Goal: Feedback & Contribution: Submit feedback/report problem

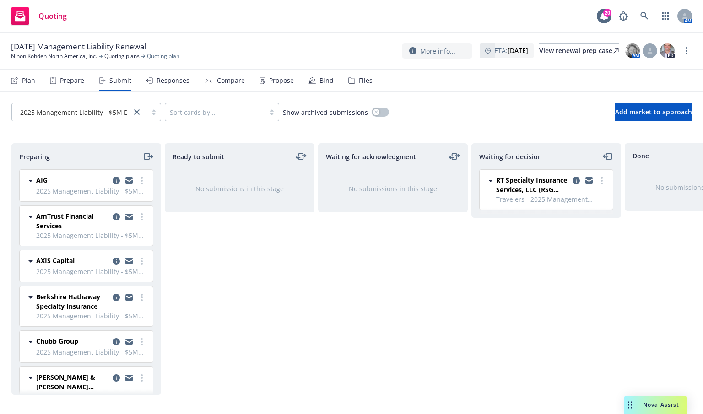
click at [303, 23] on div "Quoting 20 AM" at bounding box center [351, 16] width 703 height 33
click at [640, 15] on icon at bounding box center [644, 16] width 8 height 8
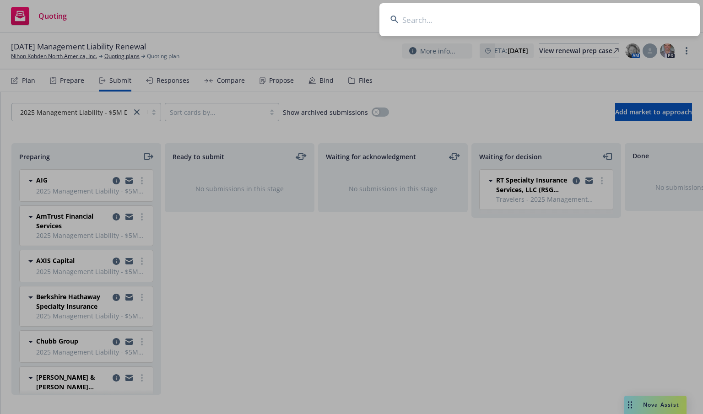
click at [548, 21] on input at bounding box center [539, 19] width 320 height 33
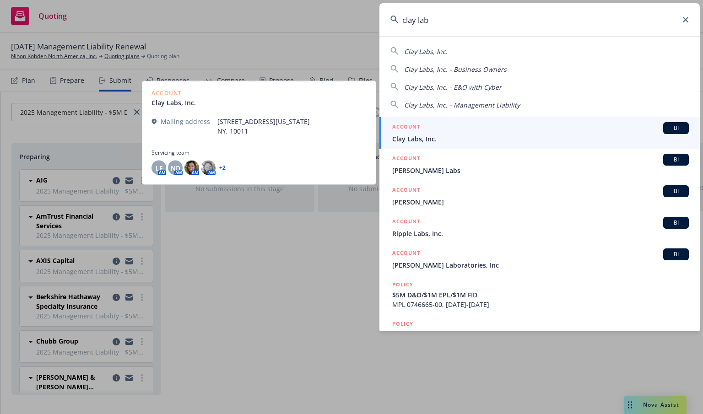
type input "clay lab"
click at [408, 142] on span "Clay Labs, Inc." at bounding box center [540, 139] width 296 height 10
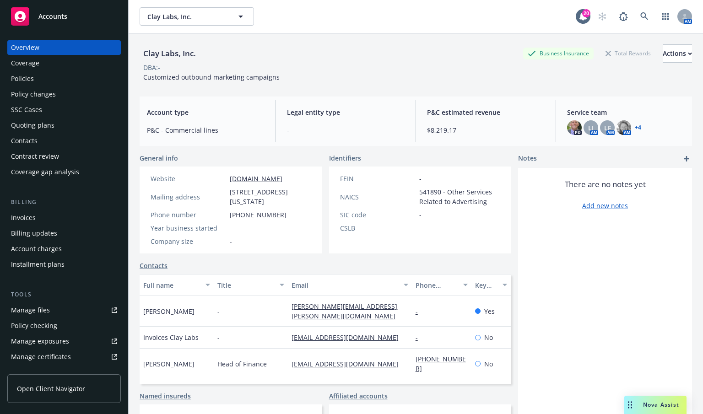
click at [38, 125] on div "Quoting plans" at bounding box center [32, 125] width 43 height 15
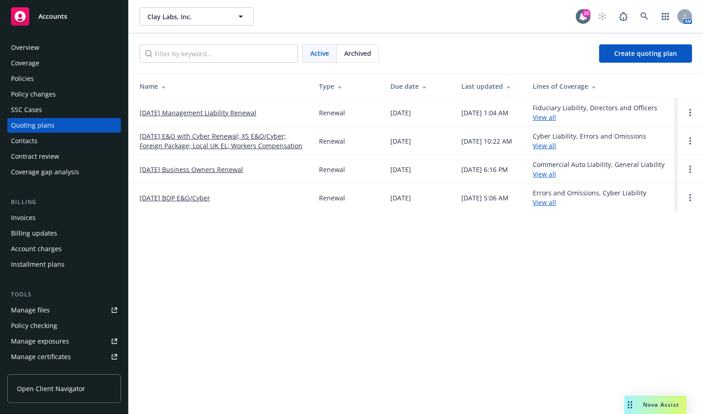
click at [199, 112] on link "[DATE] Management Liability Renewal" at bounding box center [198, 113] width 117 height 10
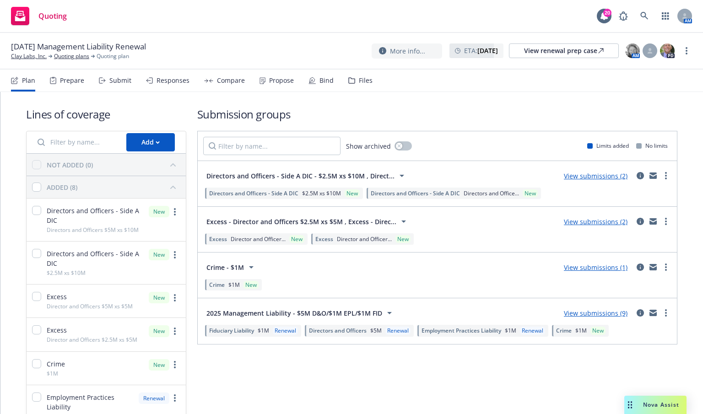
click at [354, 84] on div "Files" at bounding box center [360, 81] width 24 height 22
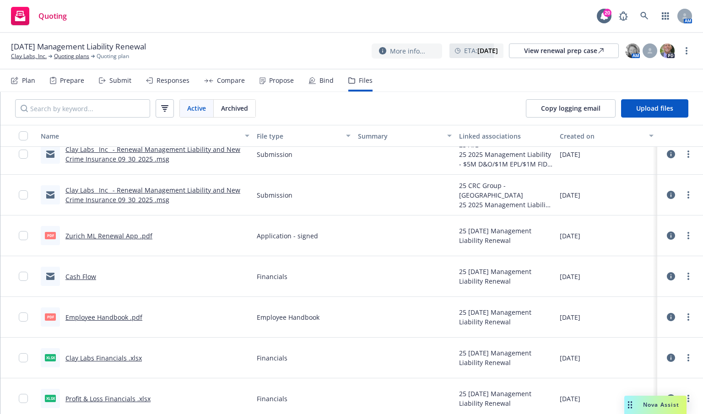
scroll to position [823, 0]
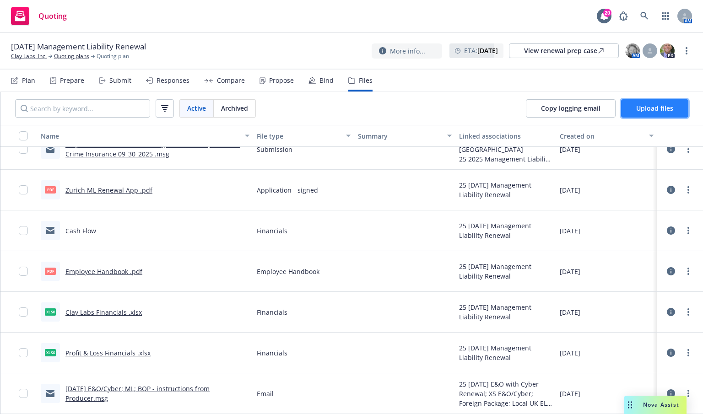
click at [642, 111] on span "Upload files" at bounding box center [654, 108] width 37 height 9
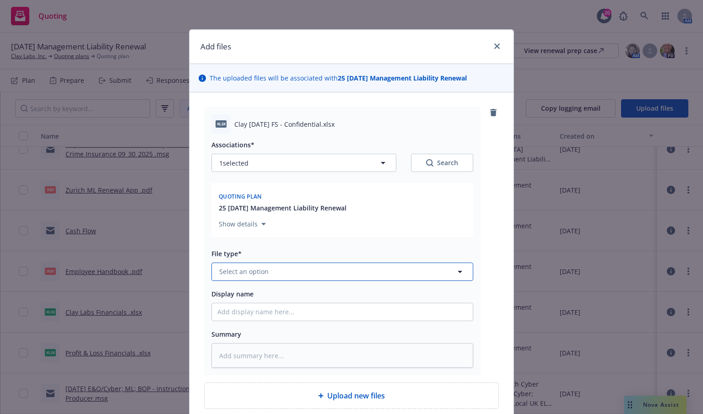
click at [302, 269] on button "Select an option" at bounding box center [342, 272] width 262 height 18
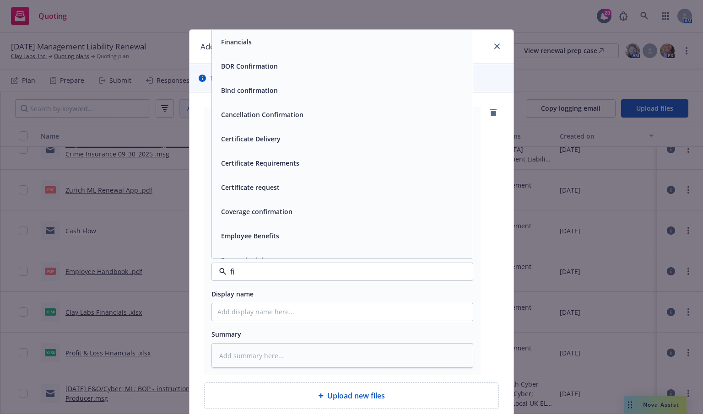
type input "fin"
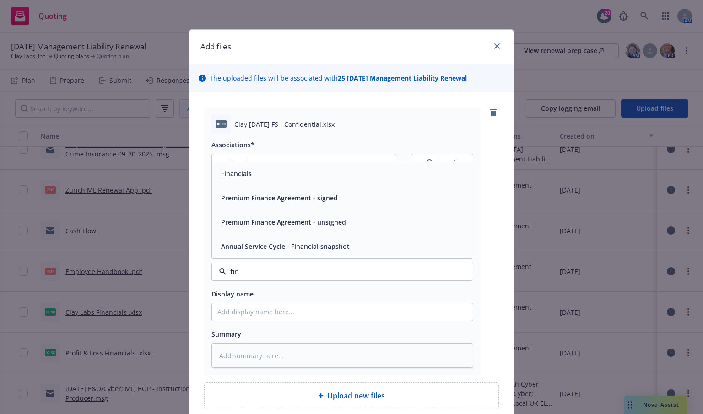
click at [225, 175] on span "Financials" at bounding box center [236, 174] width 31 height 10
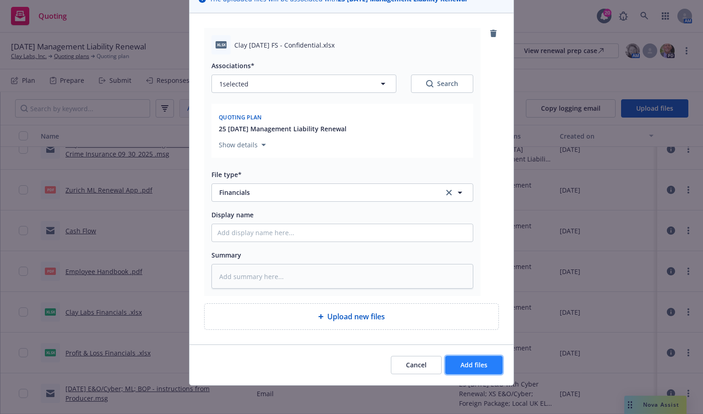
click at [464, 367] on span "Add files" at bounding box center [473, 364] width 27 height 9
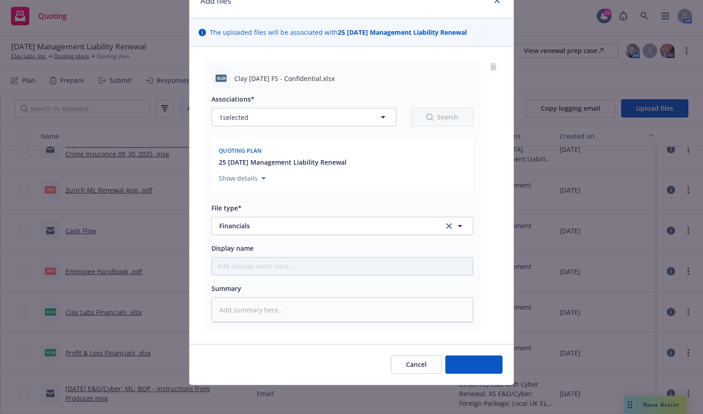
type textarea "x"
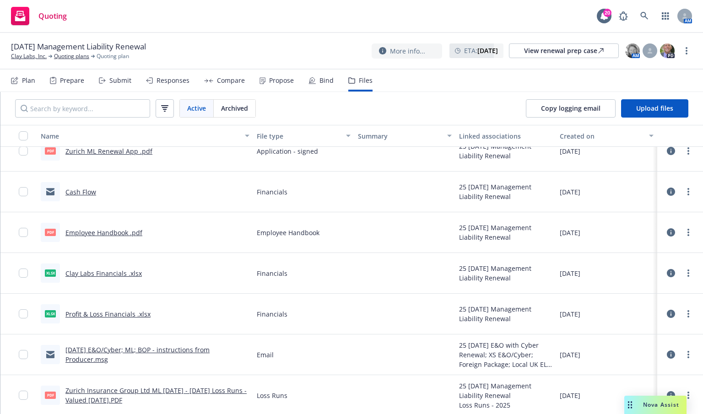
scroll to position [0, 0]
click at [643, 13] on icon at bounding box center [644, 16] width 8 height 8
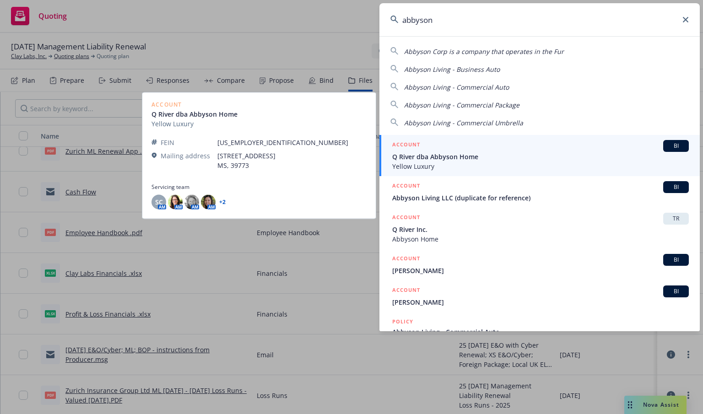
type input "abbyson"
click at [406, 155] on span "Q River dba Abbyson Home" at bounding box center [540, 157] width 296 height 10
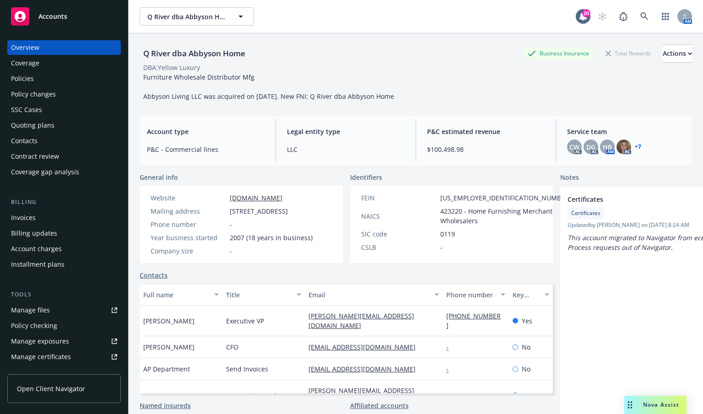
click at [21, 75] on div "Policies" at bounding box center [22, 78] width 23 height 15
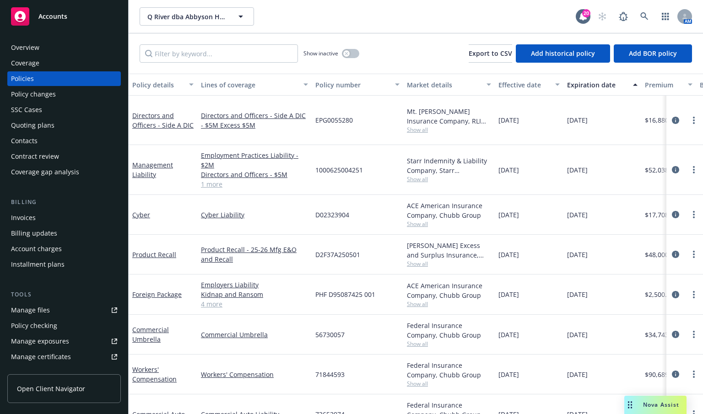
click at [414, 126] on span "Show all" at bounding box center [449, 130] width 84 height 8
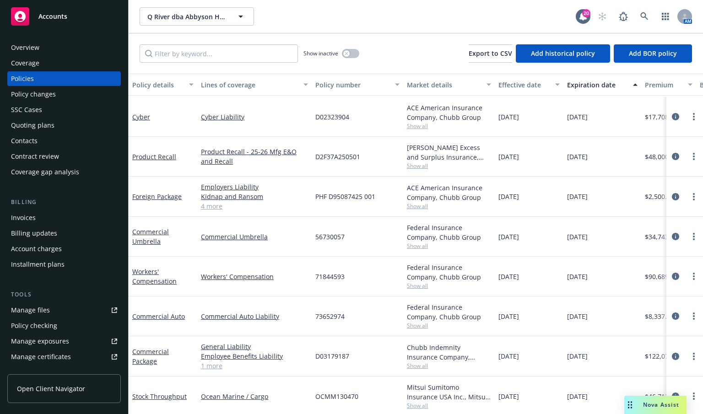
scroll to position [183, 0]
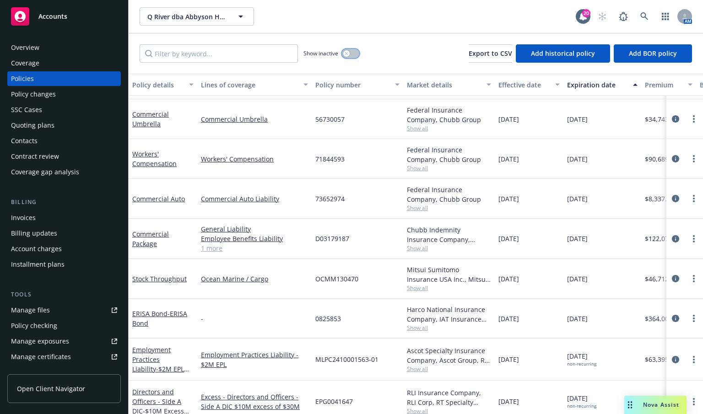
click at [347, 55] on icon "button" at bounding box center [346, 54] width 4 height 4
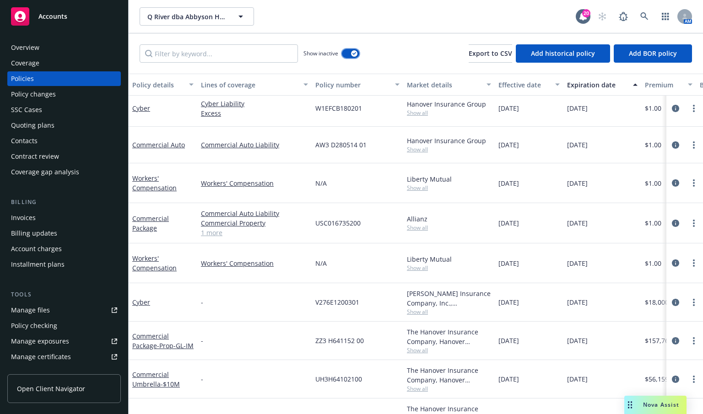
scroll to position [229, 0]
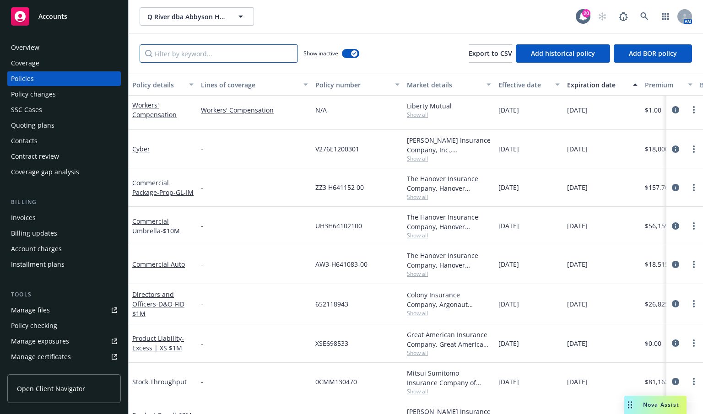
click at [221, 51] on input "Filter by keyword..." at bounding box center [219, 53] width 158 height 18
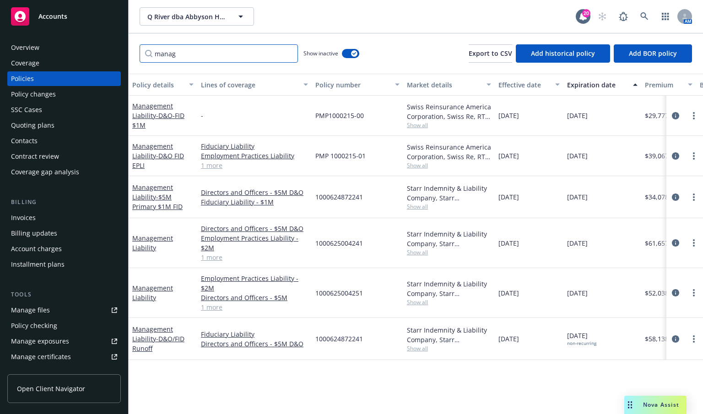
scroll to position [0, 0]
click at [145, 236] on link "Management Liability" at bounding box center [152, 243] width 41 height 18
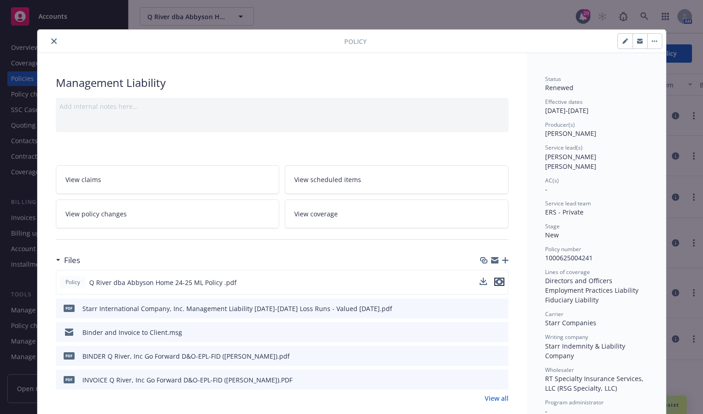
click at [495, 279] on icon "preview file" at bounding box center [499, 282] width 8 height 6
click at [51, 41] on icon "close" at bounding box center [53, 40] width 5 height 5
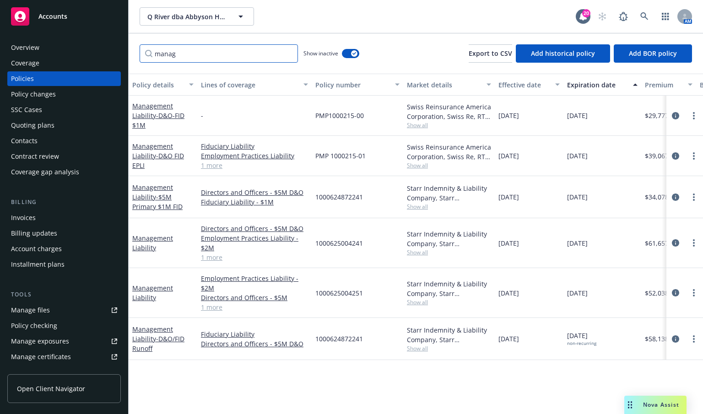
click at [177, 57] on input "manag" at bounding box center [219, 53] width 158 height 18
click at [149, 329] on link "Management Liability - D&O/FID Runoff" at bounding box center [158, 339] width 52 height 28
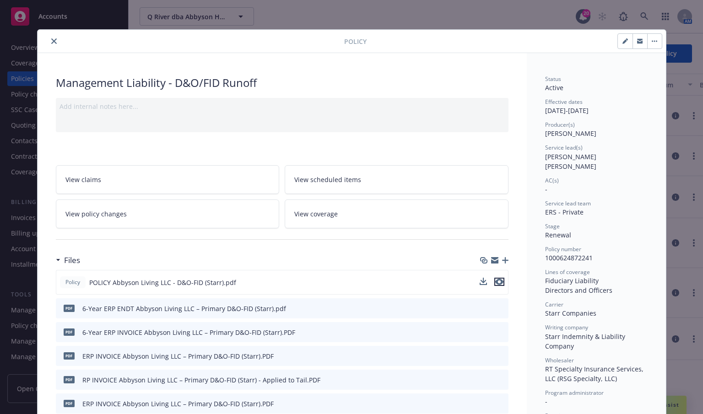
click at [495, 279] on icon "preview file" at bounding box center [499, 282] width 8 height 6
click at [51, 40] on icon "close" at bounding box center [53, 40] width 5 height 5
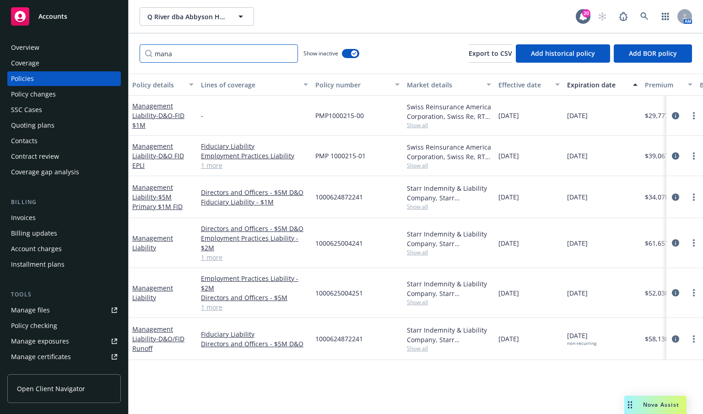
click at [223, 53] on input "mana" at bounding box center [219, 53] width 158 height 18
type input "m"
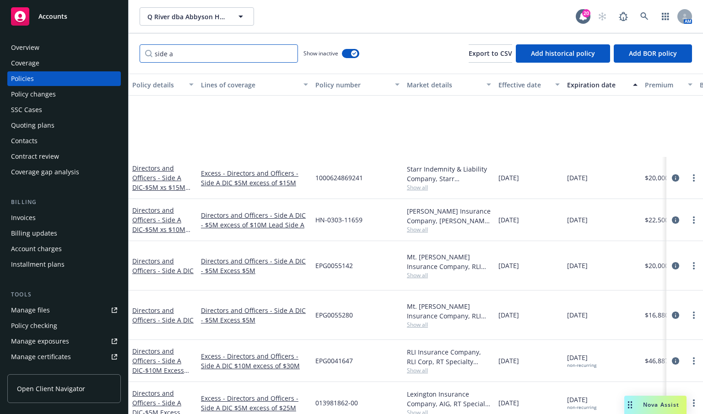
scroll to position [158, 0]
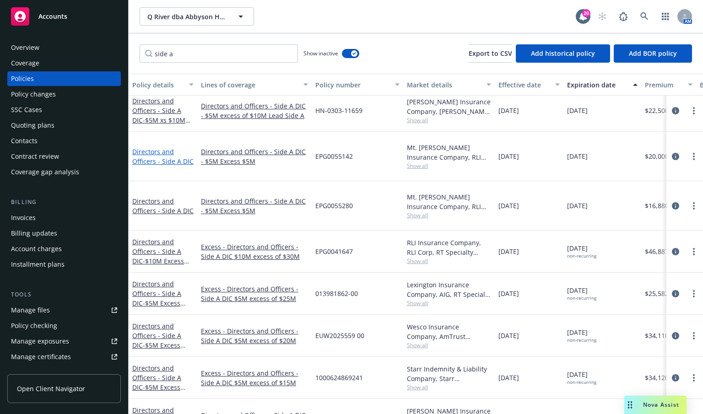
click at [163, 154] on link "Directors and Officers - Side A DIC" at bounding box center [162, 156] width 61 height 18
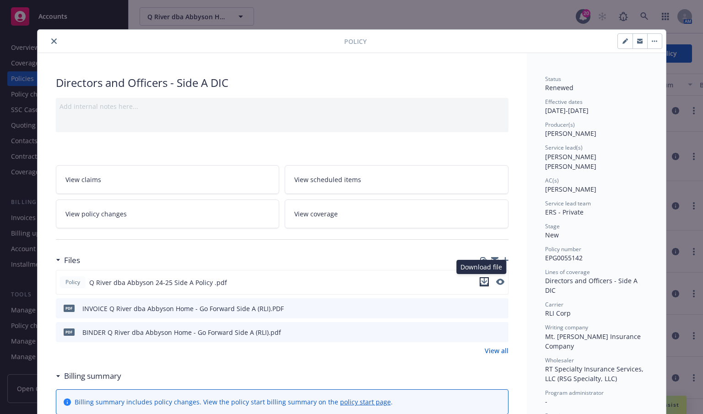
click at [480, 279] on icon "download file" at bounding box center [483, 281] width 7 height 7
click at [51, 40] on icon "close" at bounding box center [53, 40] width 5 height 5
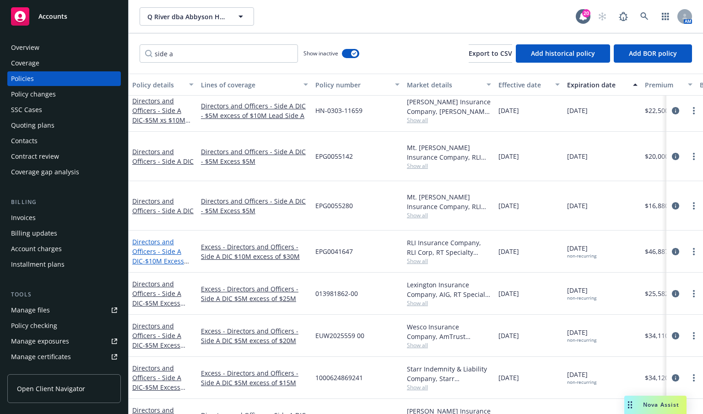
click at [170, 237] on link "Directors and Officers - Side A DIC - $10M Excess $30M Runoff" at bounding box center [158, 256] width 52 height 38
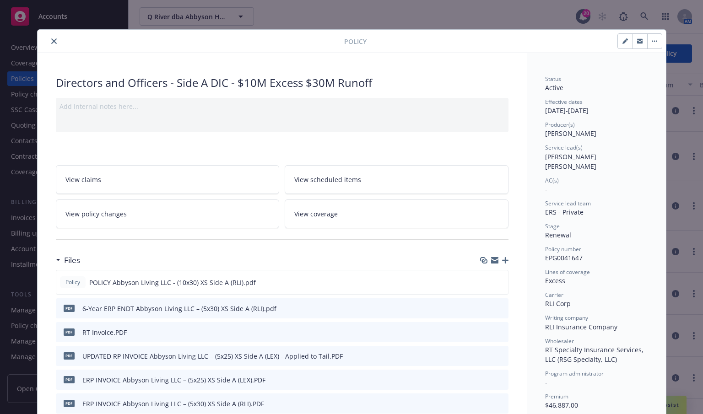
click at [48, 37] on button "close" at bounding box center [53, 41] width 11 height 11
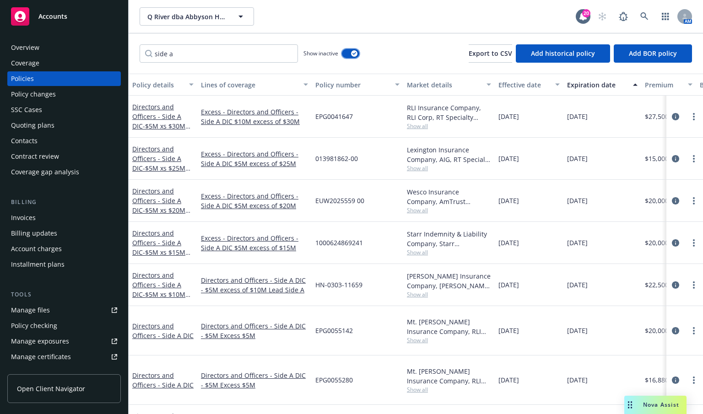
click at [354, 51] on div "button" at bounding box center [354, 53] width 6 height 6
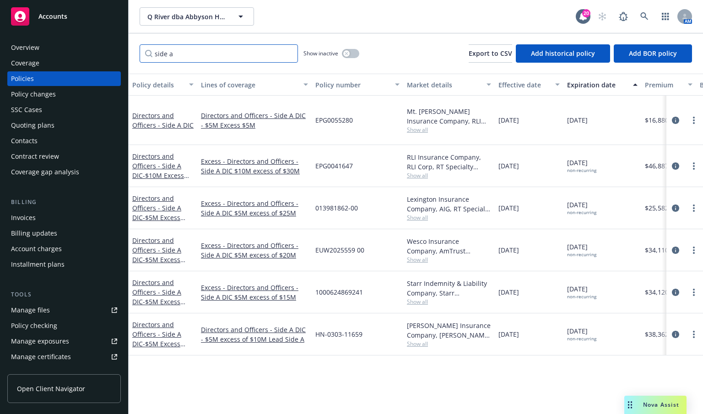
click at [194, 56] on input "side a" at bounding box center [219, 53] width 158 height 18
type input "s"
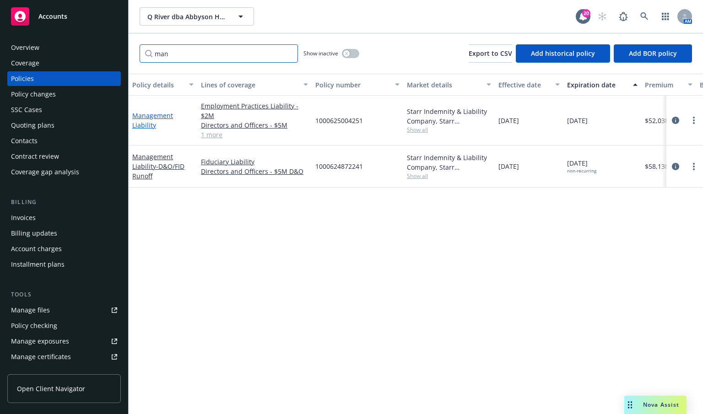
type input "man"
click at [165, 114] on link "Management Liability" at bounding box center [152, 120] width 41 height 18
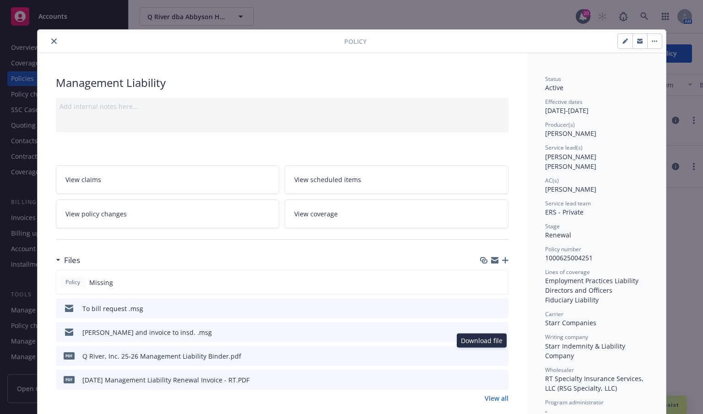
click at [482, 353] on icon "download file" at bounding box center [484, 355] width 7 height 7
click at [277, 251] on div "Files" at bounding box center [282, 260] width 452 height 19
click at [502, 258] on icon "button" at bounding box center [505, 260] width 6 height 6
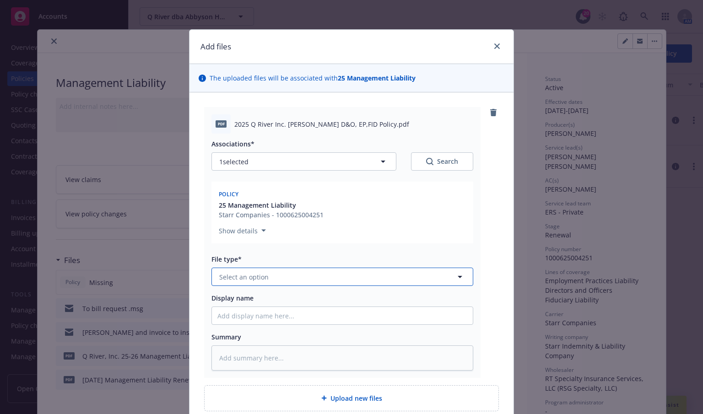
click at [355, 274] on button "Select an option" at bounding box center [342, 277] width 262 height 18
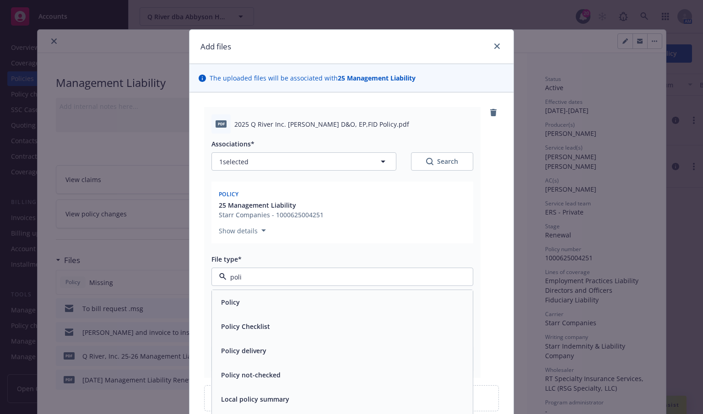
type input "polic"
click at [333, 309] on div "Policy" at bounding box center [342, 302] width 261 height 24
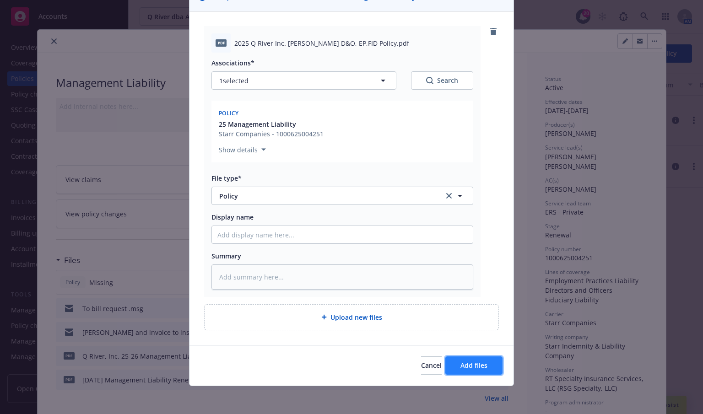
click at [462, 365] on span "Add files" at bounding box center [473, 365] width 27 height 9
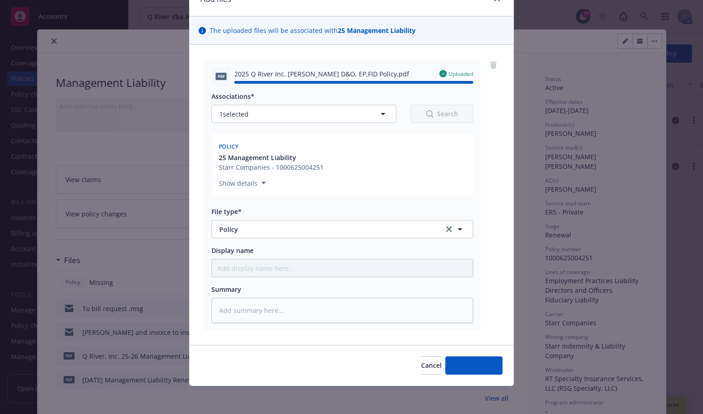
type textarea "x"
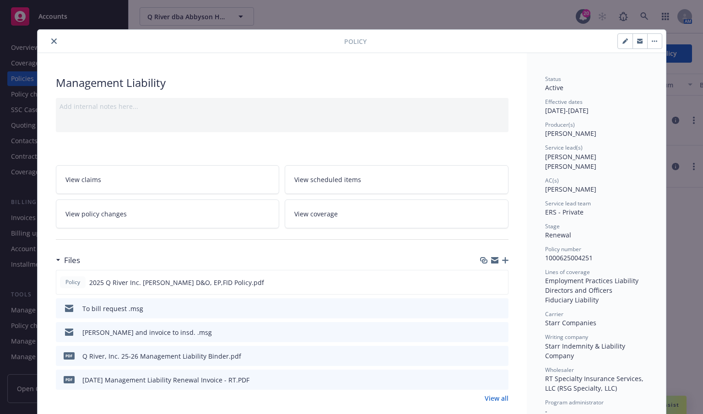
click at [48, 39] on button "close" at bounding box center [53, 41] width 11 height 11
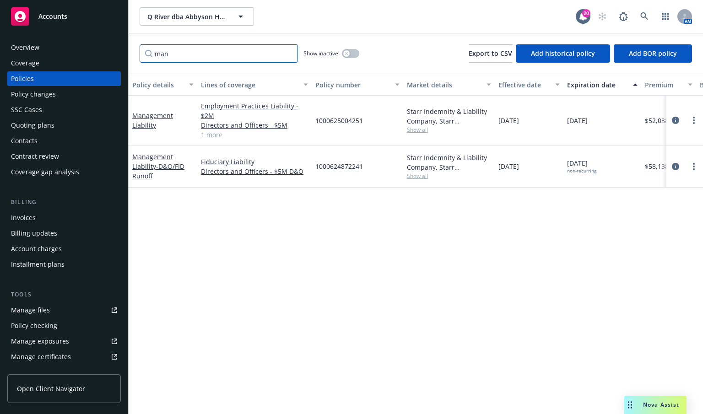
click at [182, 57] on input "man" at bounding box center [219, 53] width 158 height 18
type input "m"
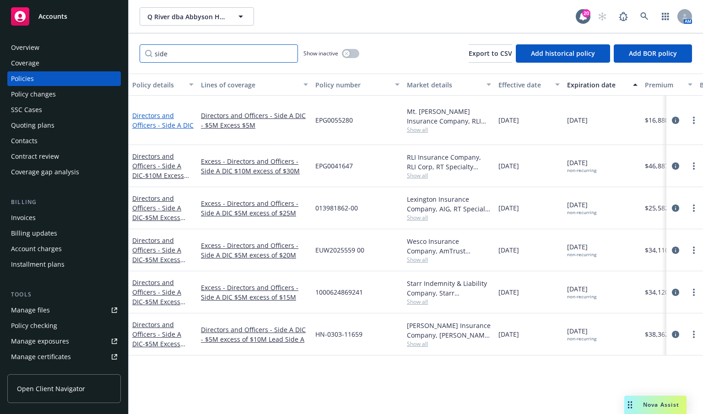
type input "side"
click at [159, 120] on link "Directors and Officers - Side A DIC" at bounding box center [162, 120] width 61 height 18
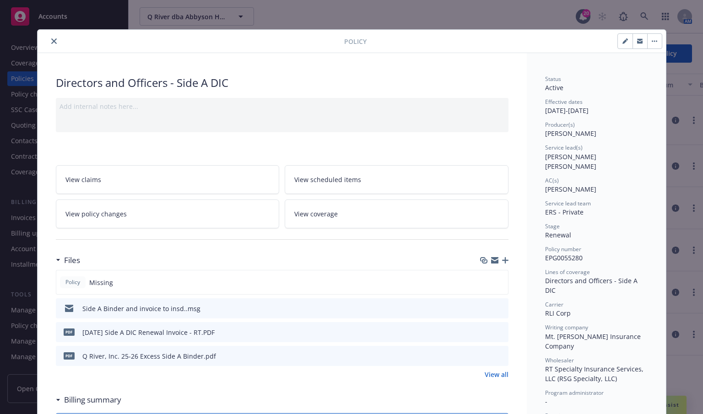
click at [350, 244] on div at bounding box center [282, 239] width 452 height 22
click at [502, 258] on icon "button" at bounding box center [505, 260] width 6 height 6
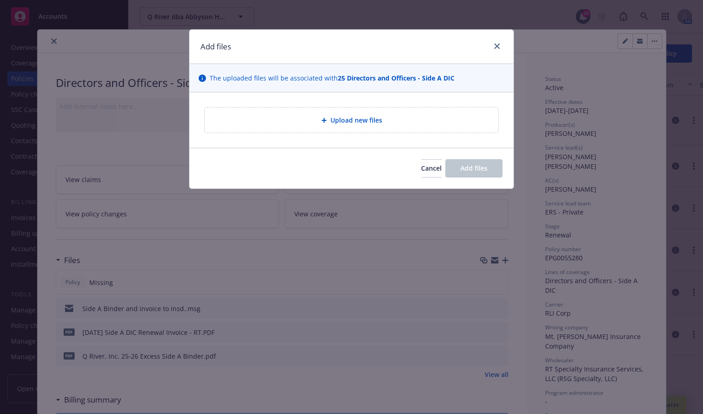
type textarea "x"
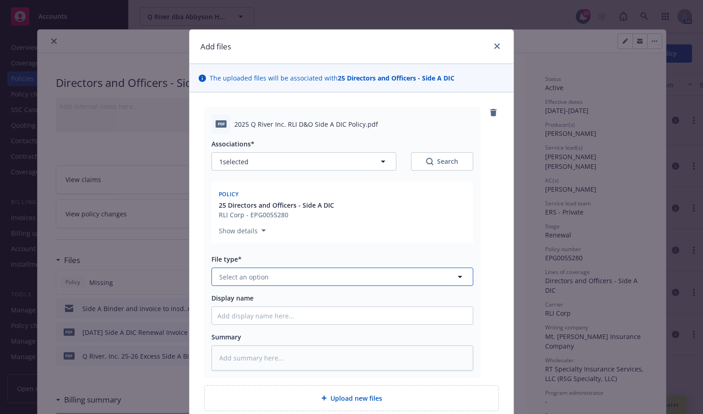
click at [326, 272] on button "Select an option" at bounding box center [342, 277] width 262 height 18
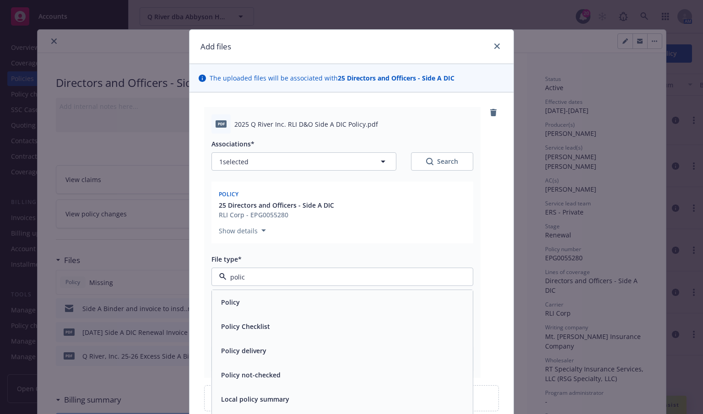
type input "policy"
click at [319, 295] on div "Policy" at bounding box center [342, 302] width 261 height 24
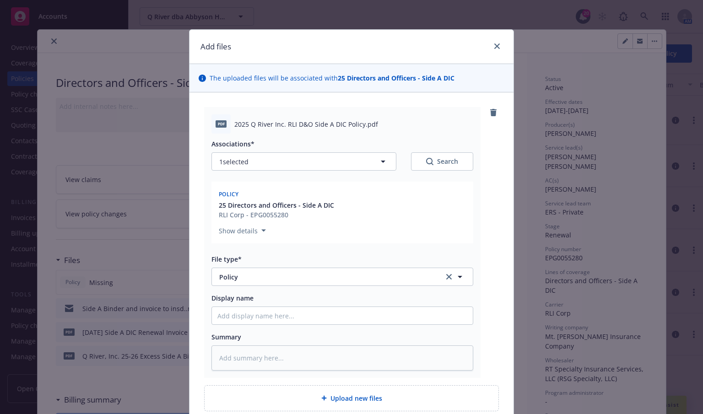
scroll to position [81, 0]
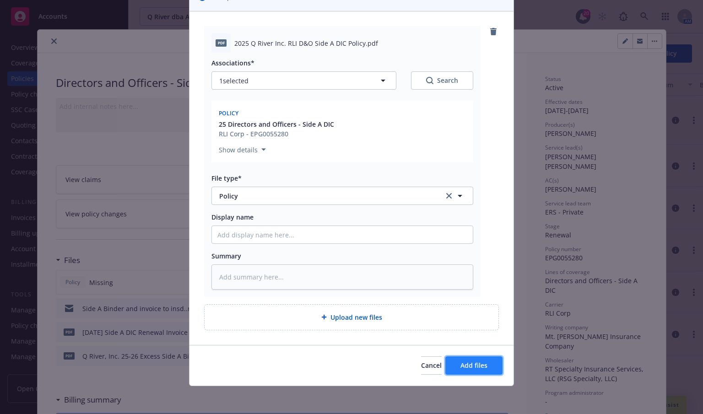
click at [480, 366] on span "Add files" at bounding box center [473, 365] width 27 height 9
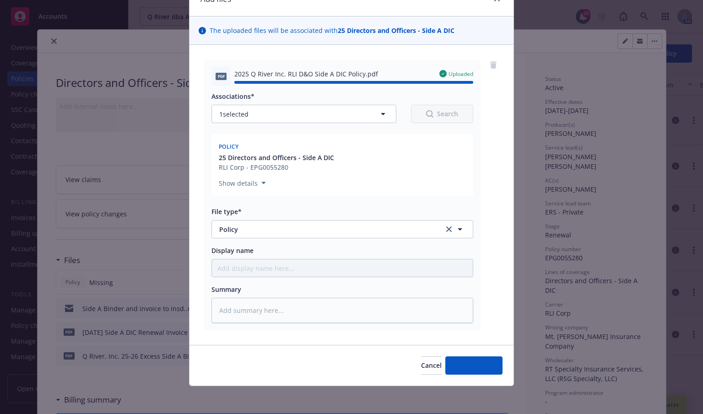
type textarea "x"
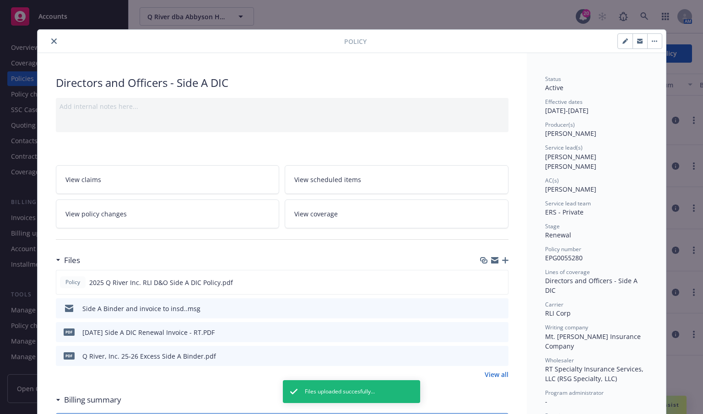
click at [101, 42] on div at bounding box center [192, 41] width 303 height 11
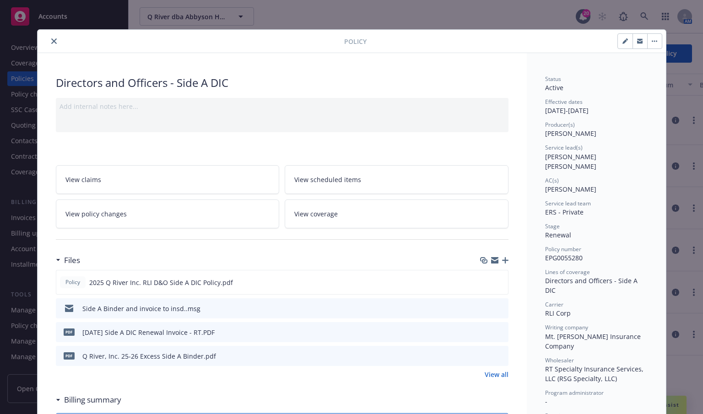
click at [52, 44] on button "close" at bounding box center [53, 41] width 11 height 11
